Goal: Task Accomplishment & Management: Manage account settings

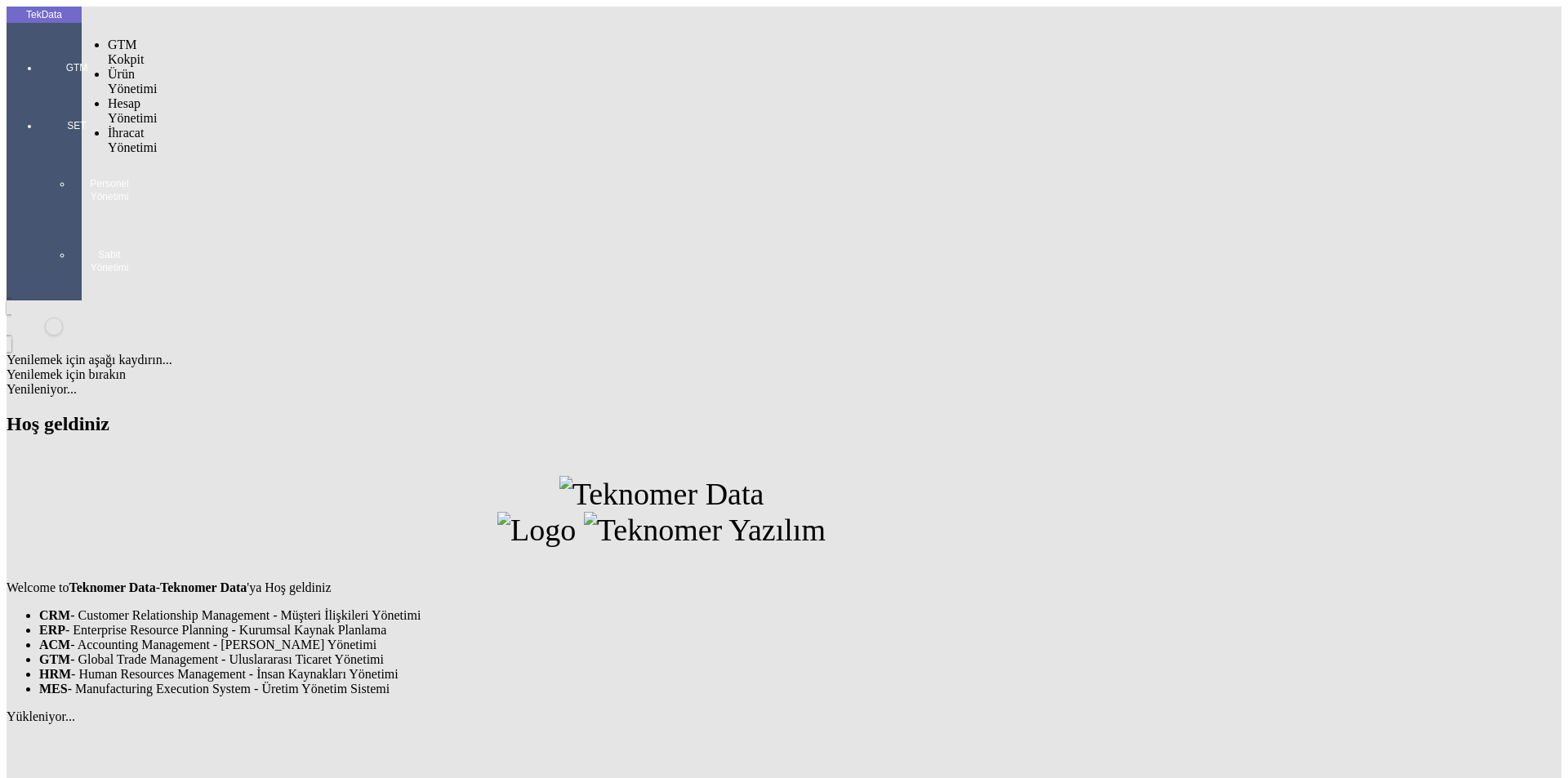
click at [40, 91] on div at bounding box center [77, 91] width 75 height 0
click at [129, 126] on span "İhracat Yönetimi" at bounding box center [133, 140] width 49 height 29
click at [250, 154] on span "Yüklemeler" at bounding box center [281, 161] width 62 height 14
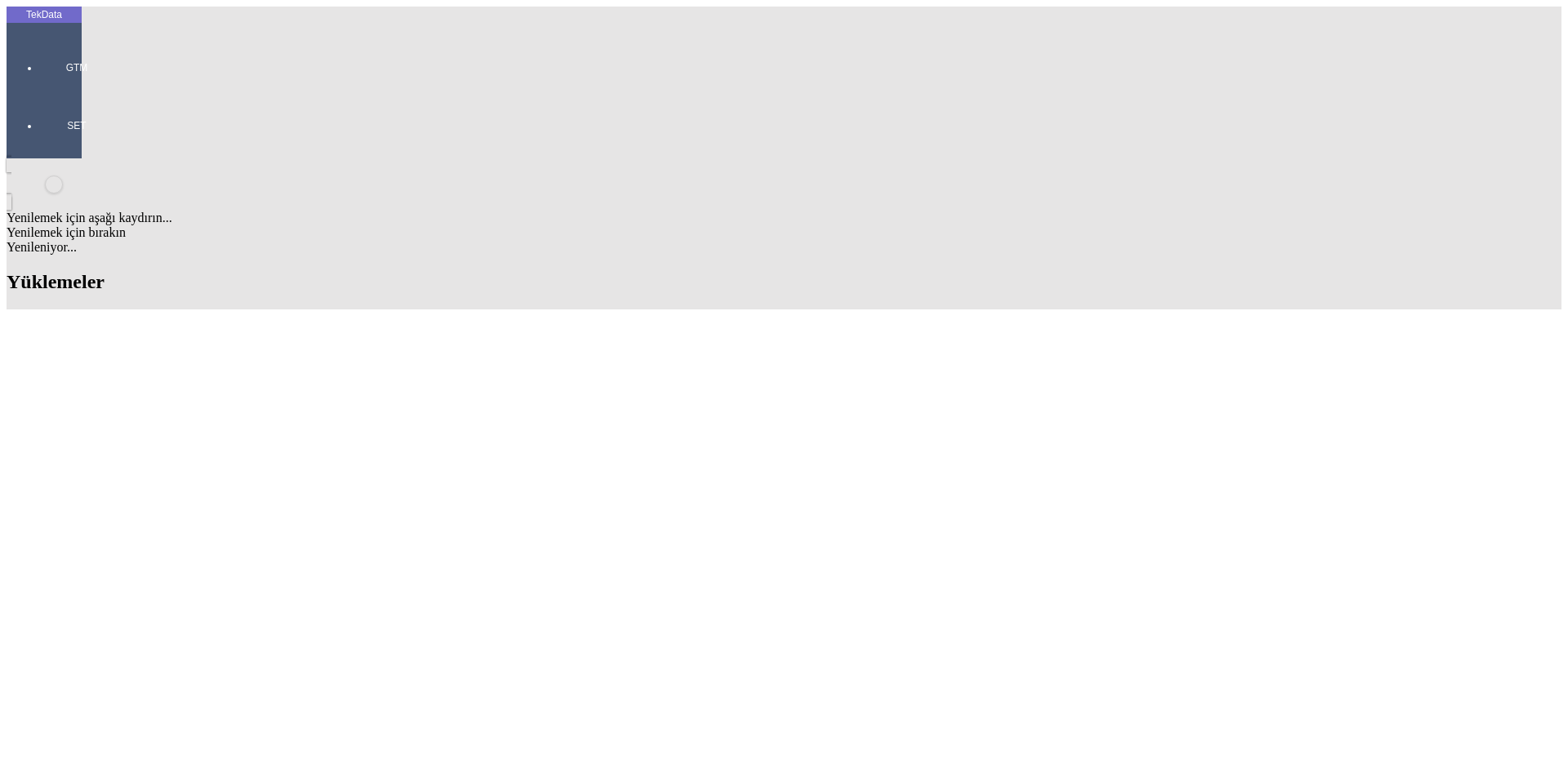
scroll to position [1122, 0]
drag, startPoint x: 676, startPoint y: 488, endPoint x: 770, endPoint y: 486, distance: 94.0
copy td "BDF2025000000507"
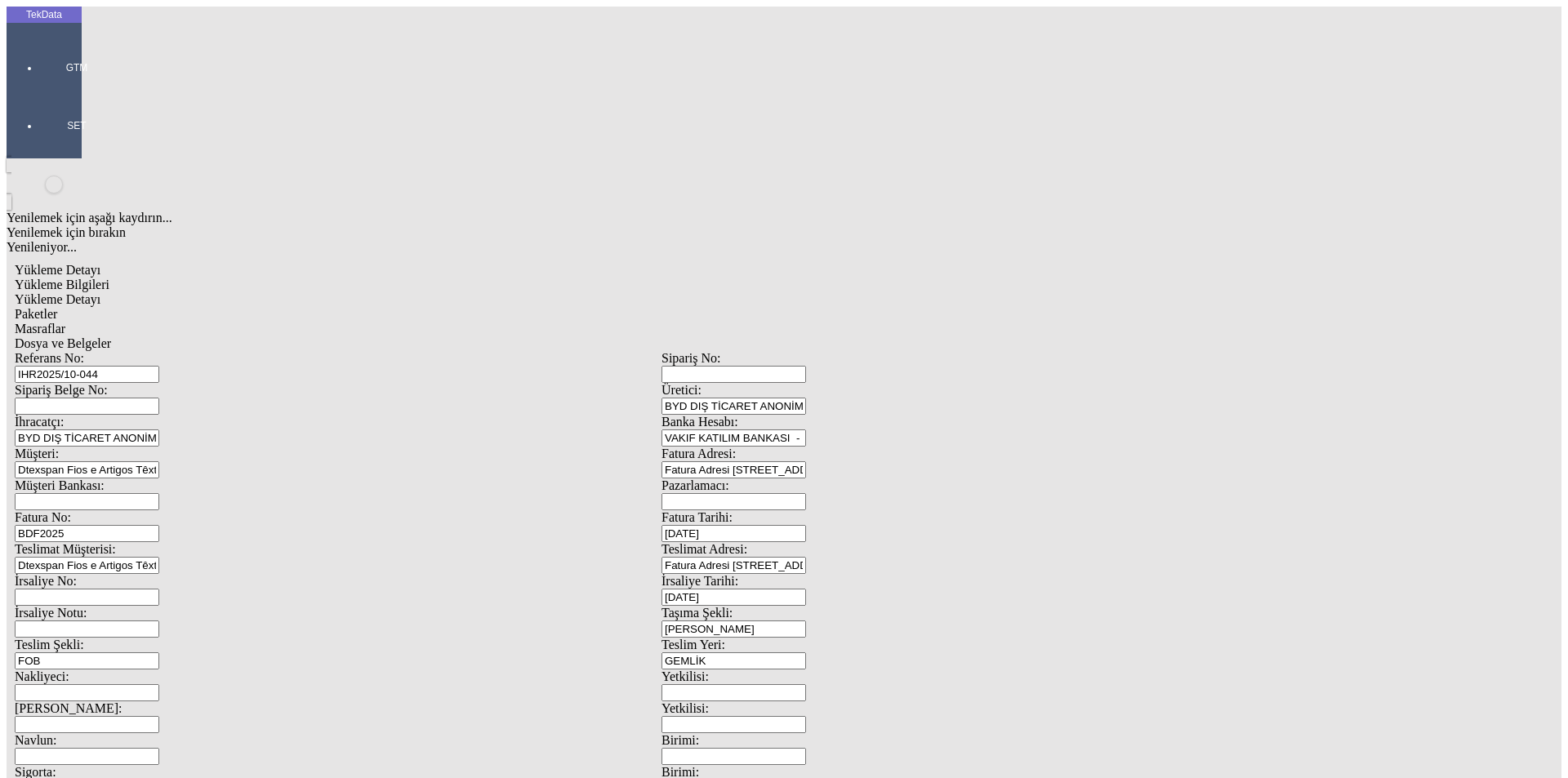
click at [159, 525] on input "BDF2025" at bounding box center [87, 533] width 145 height 17
click at [184, 510] on div "Fatura No: BDF2025" at bounding box center [338, 526] width 647 height 32
paste input "000000507"
type input "BDF2025000000508"
type input "[DATE]"
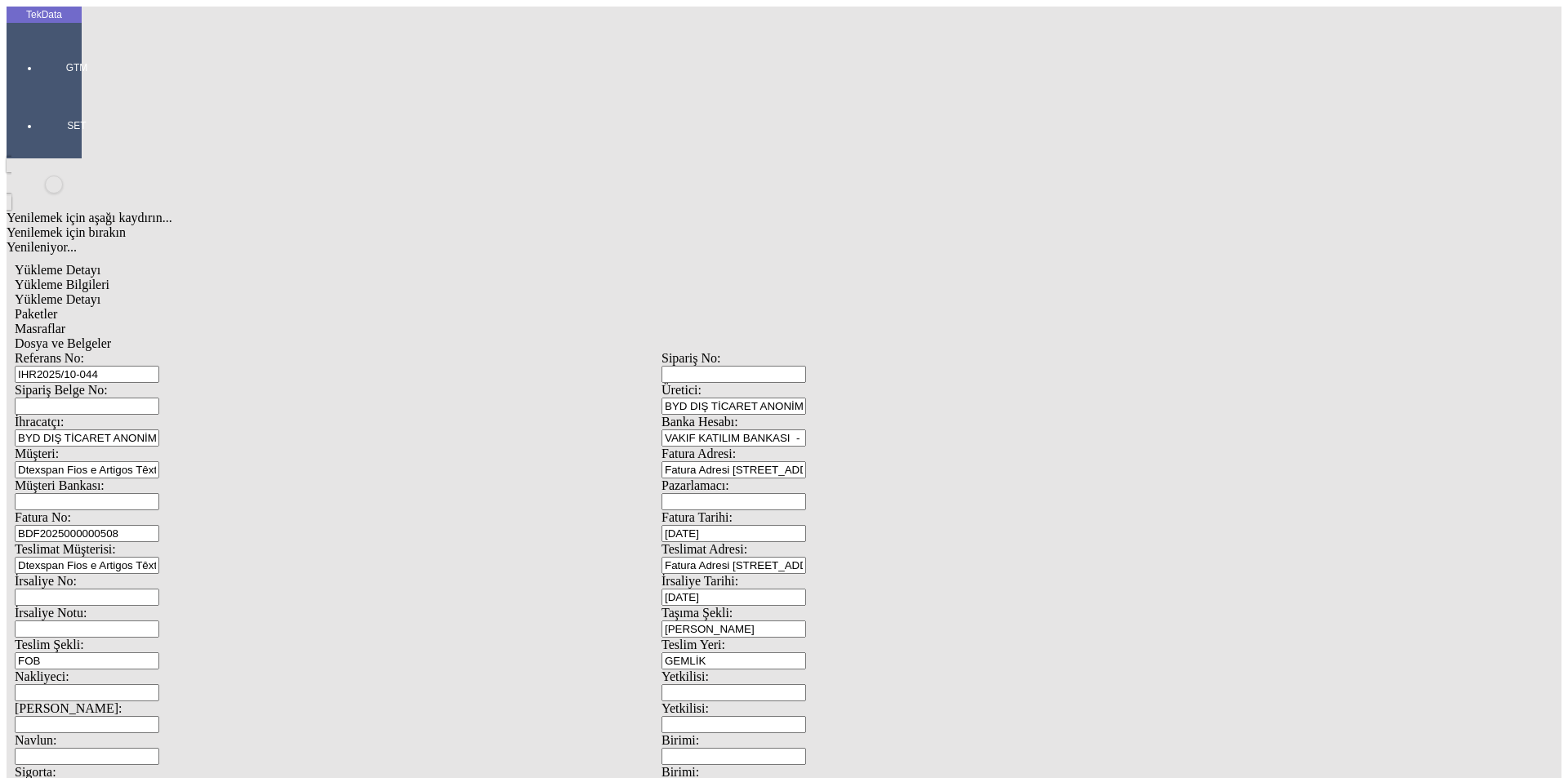
drag, startPoint x: 1012, startPoint y: 342, endPoint x: 784, endPoint y: 351, distance: 228.2
click at [802, 352] on div "Referans No: IHR2025/10-044 Sipariş No: Sipariş Belge No: Üretici: BYD DIŞ TİCA…" at bounding box center [661, 734] width 1293 height 765
type input "[DATE]"
drag, startPoint x: 305, startPoint y: 404, endPoint x: 107, endPoint y: 403, distance: 198.0
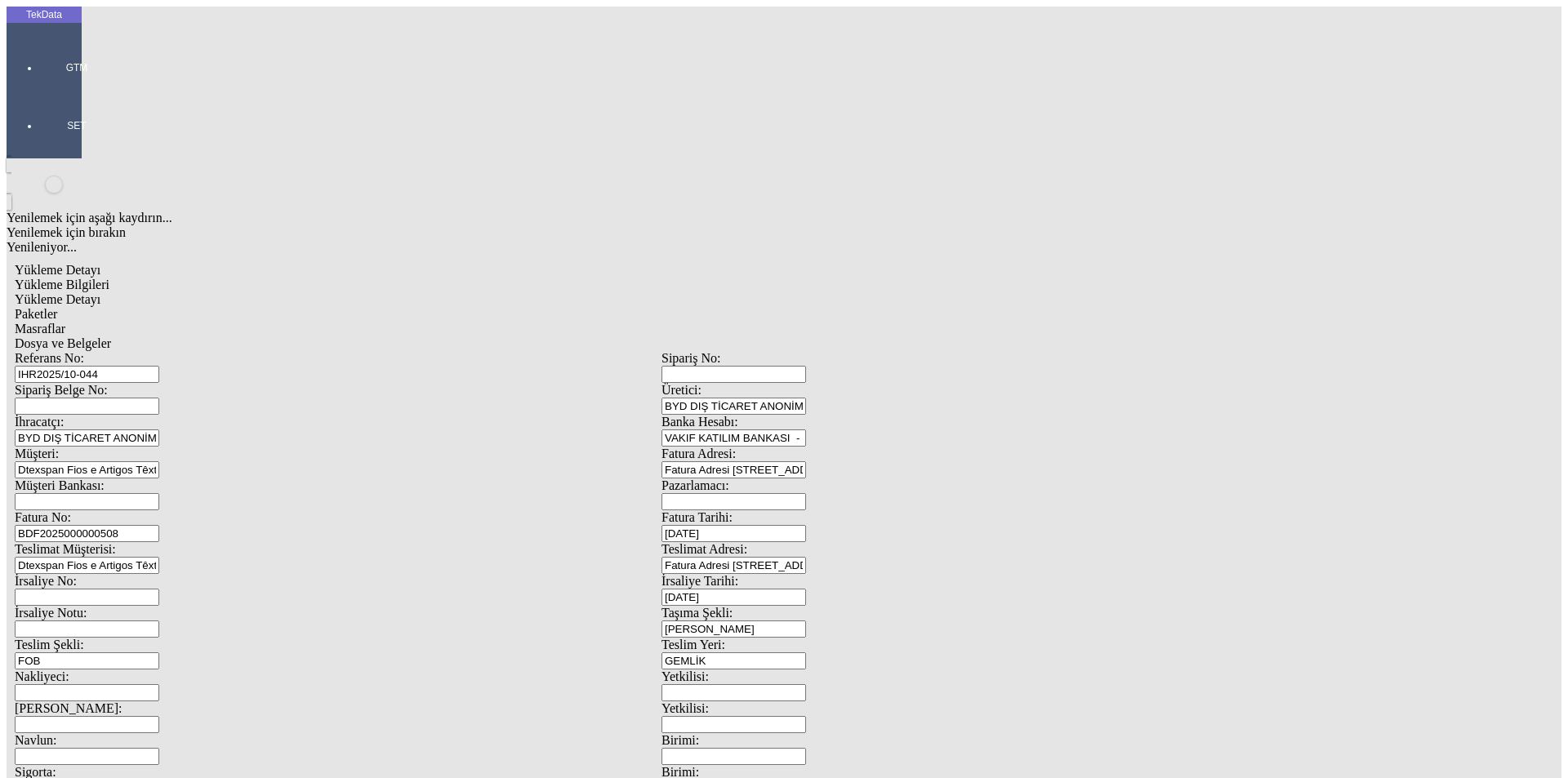
type input "[DATE]"
drag, startPoint x: 161, startPoint y: 573, endPoint x: 106, endPoint y: 568, distance: 55.2
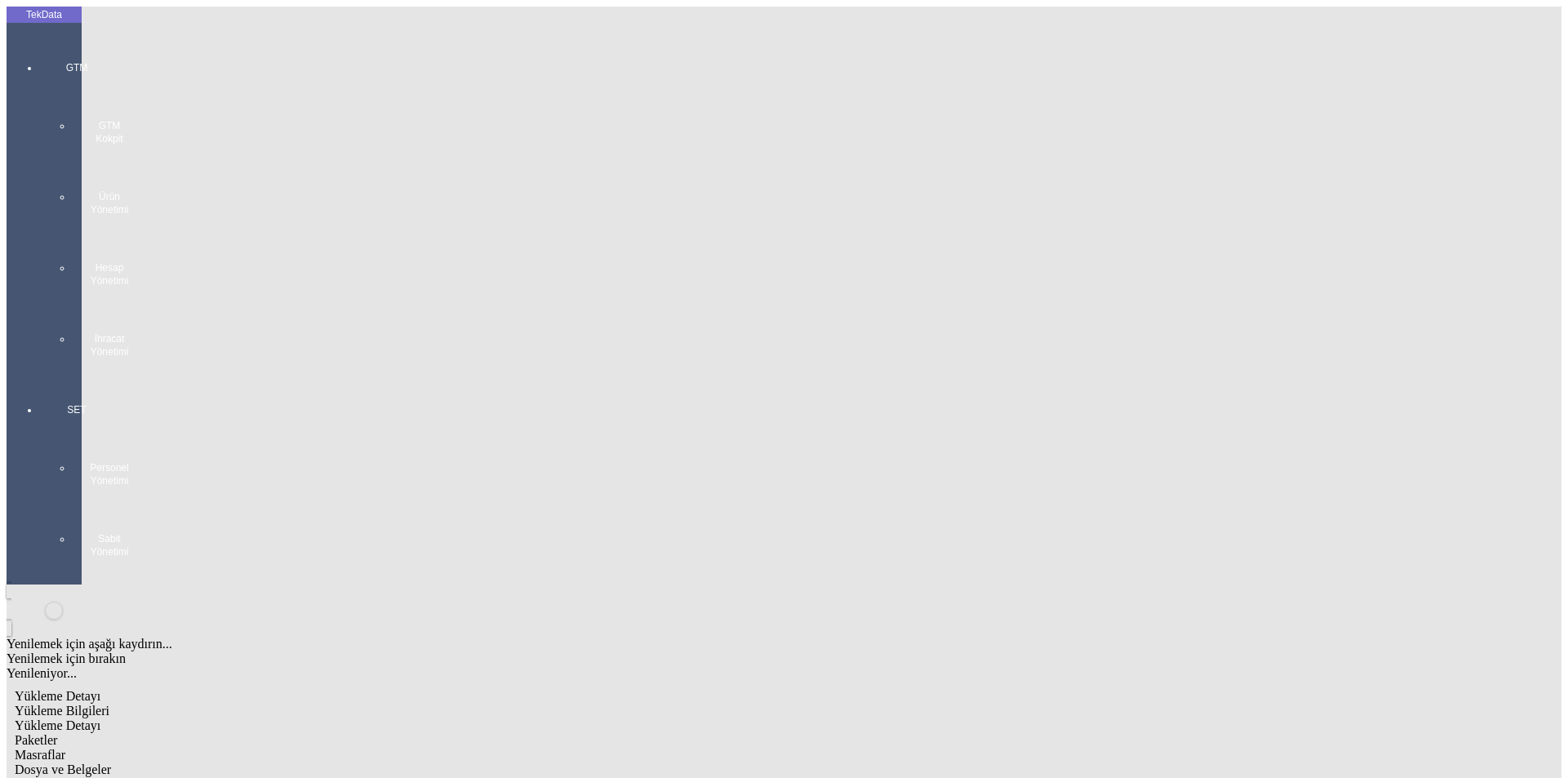
type input "[DATE]"
drag, startPoint x: 337, startPoint y: 122, endPoint x: 215, endPoint y: 122, distance: 122.0
drag, startPoint x: 357, startPoint y: 268, endPoint x: 191, endPoint y: 273, distance: 166.1
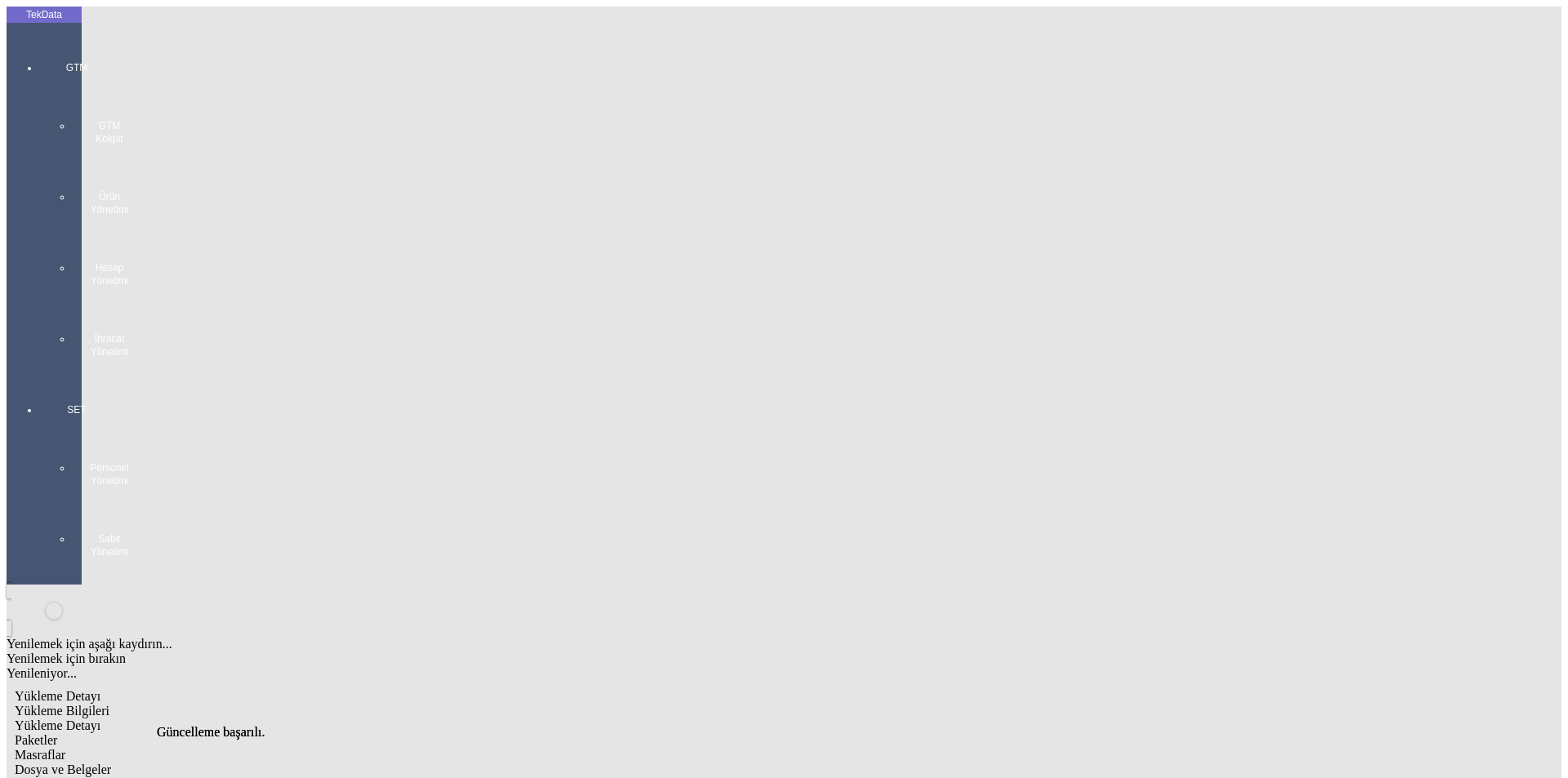
click at [100, 719] on span "Yükleme Detayı" at bounding box center [58, 725] width 86 height 14
click at [333, 734] on div "Paketler" at bounding box center [661, 741] width 1293 height 15
click at [100, 719] on span "Yükleme Detayı" at bounding box center [58, 725] width 86 height 14
click at [351, 734] on div "Paketler" at bounding box center [661, 741] width 1293 height 15
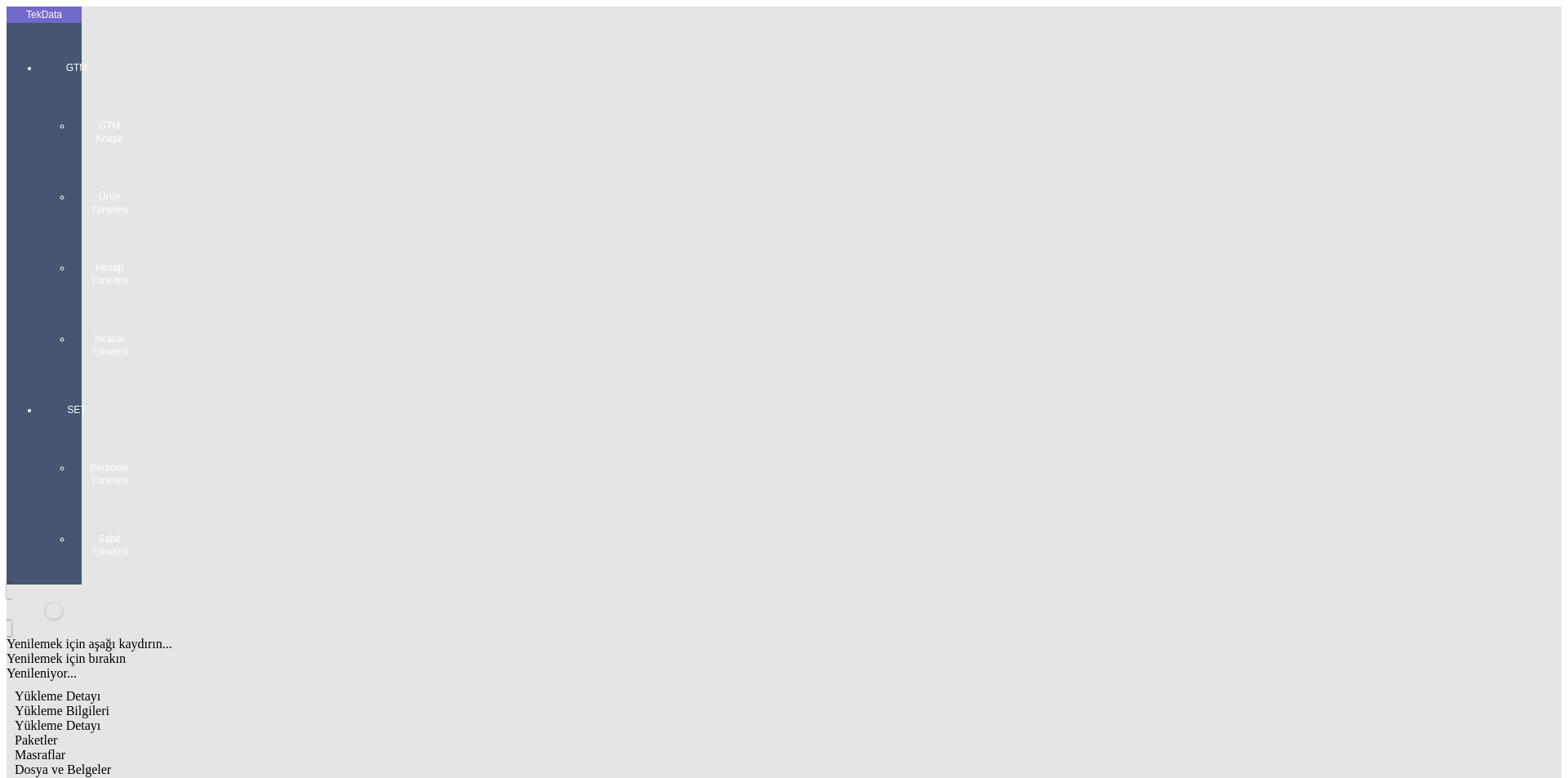
click at [608, 763] on div "Dosya ve Belgeler" at bounding box center [661, 771] width 1293 height 15
drag, startPoint x: 117, startPoint y: 187, endPoint x: 126, endPoint y: 187, distance: 9.0
